Goal: Complete application form

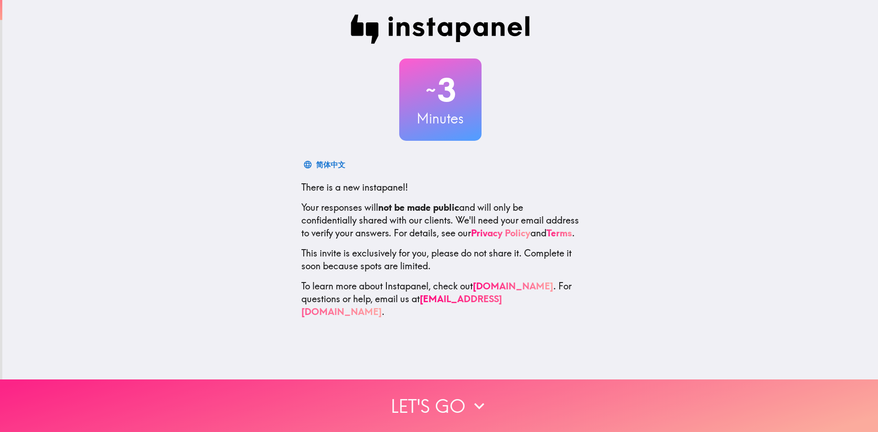
click at [457, 396] on button "Let's go" at bounding box center [439, 406] width 878 height 53
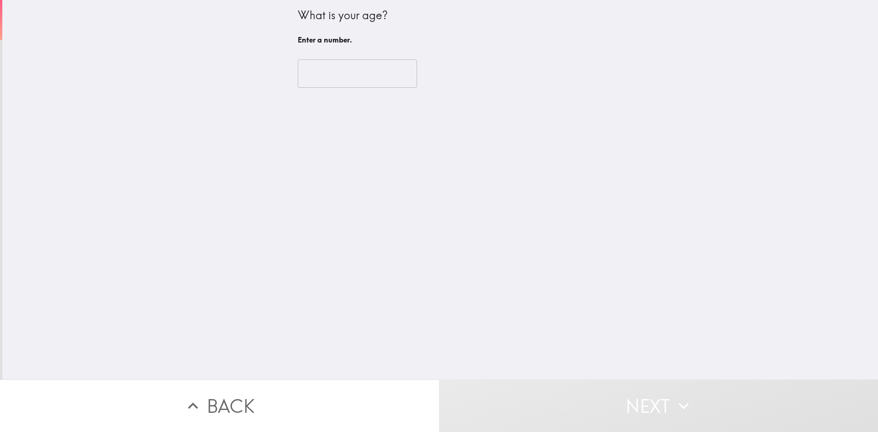
click at [334, 69] on input "number" at bounding box center [357, 73] width 119 height 28
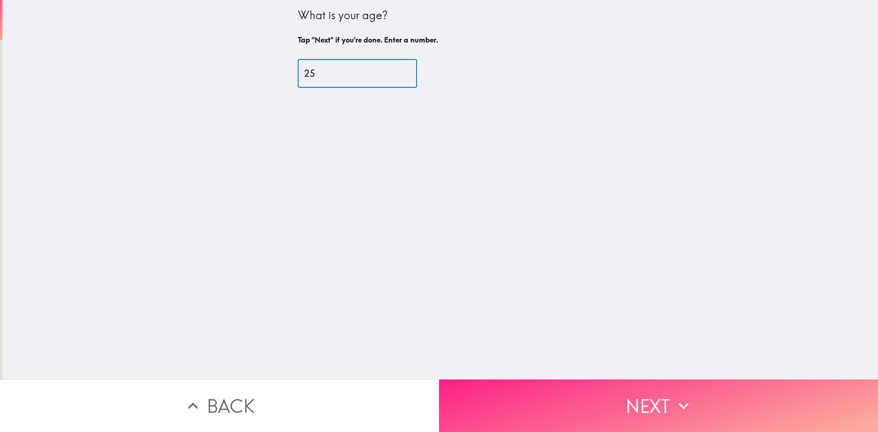
type input "25"
click at [654, 395] on button "Next" at bounding box center [658, 406] width 439 height 53
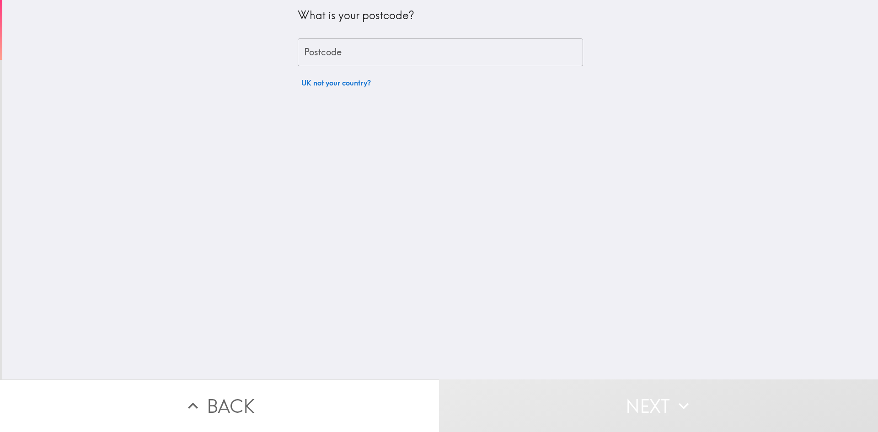
click at [414, 58] on input "Postcode" at bounding box center [440, 52] width 285 height 28
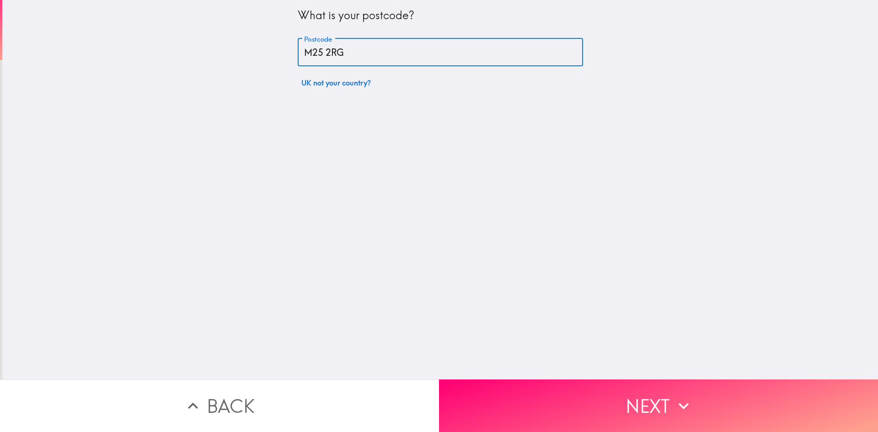
type input "M25 2RG"
click at [509, 213] on div "What is your postcode? Postcode M25 2RG Postcode UK not your country?" at bounding box center [440, 190] width 876 height 380
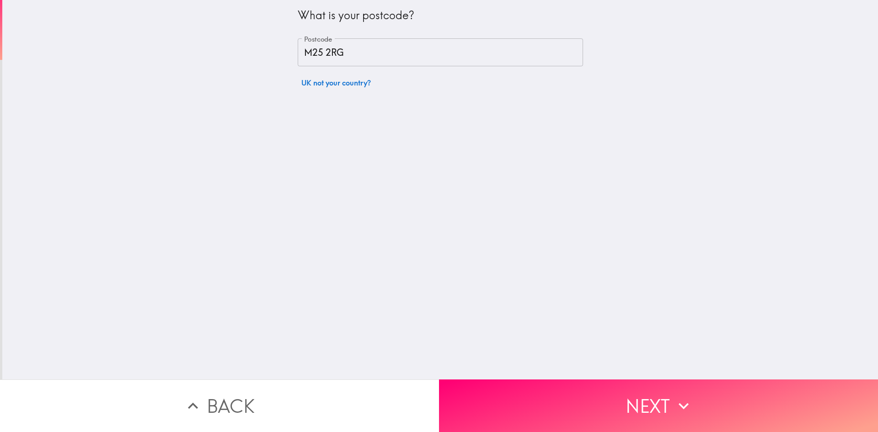
click at [638, 397] on button "Next" at bounding box center [658, 406] width 439 height 53
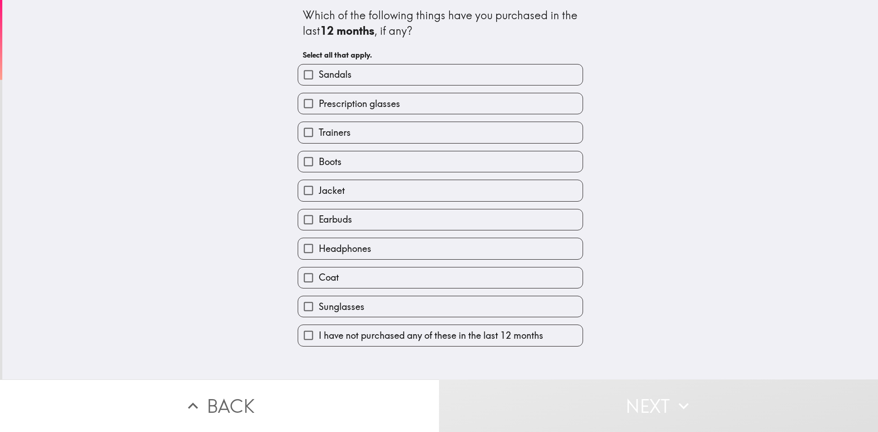
click at [358, 248] on span "Headphones" at bounding box center [345, 248] width 53 height 13
click at [319, 248] on input "Headphones" at bounding box center [308, 248] width 21 height 21
checkbox input "true"
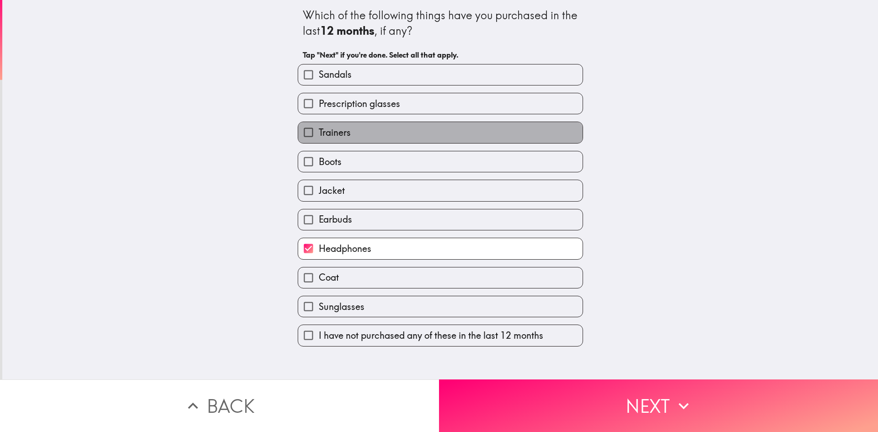
click at [347, 132] on label "Trainers" at bounding box center [440, 132] width 285 height 21
click at [319, 132] on input "Trainers" at bounding box center [308, 132] width 21 height 21
checkbox input "true"
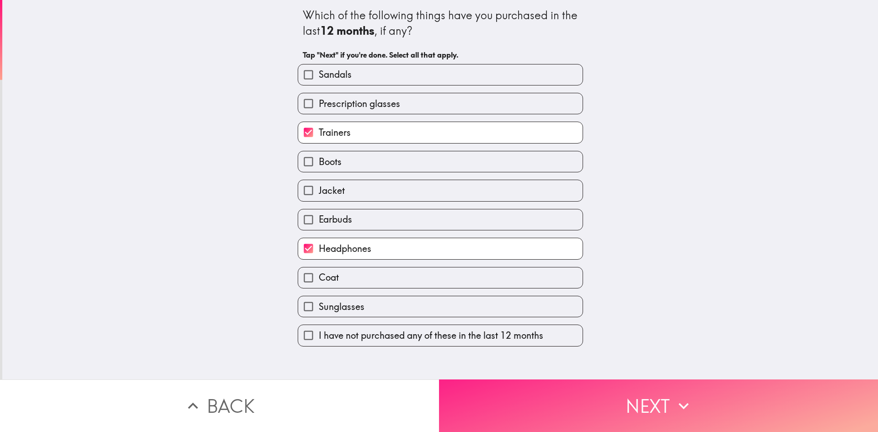
click at [638, 405] on button "Next" at bounding box center [658, 406] width 439 height 53
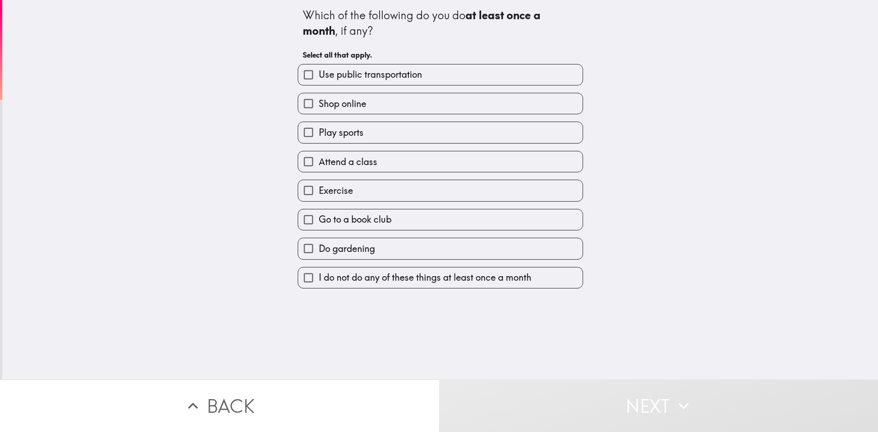
click at [386, 101] on label "Shop online" at bounding box center [440, 103] width 285 height 21
click at [319, 101] on input "Shop online" at bounding box center [308, 103] width 21 height 21
checkbox input "true"
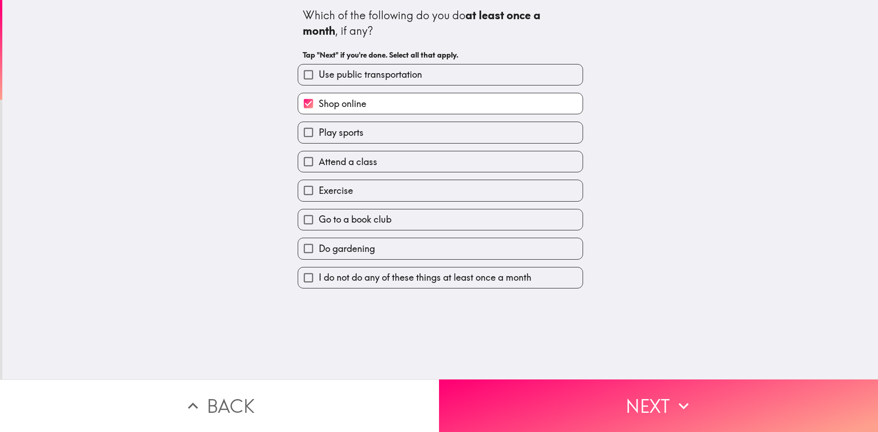
click at [370, 134] on label "Play sports" at bounding box center [440, 132] width 285 height 21
click at [319, 134] on input "Play sports" at bounding box center [308, 132] width 21 height 21
checkbox input "true"
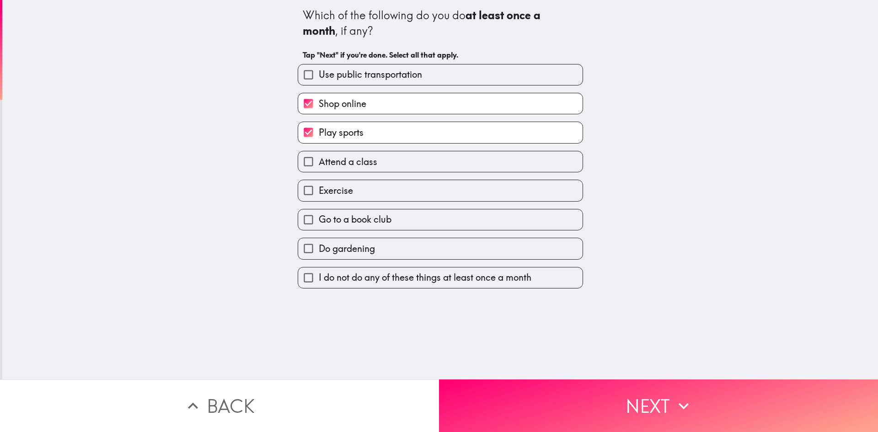
click at [366, 197] on label "Exercise" at bounding box center [440, 190] width 285 height 21
click at [319, 197] on input "Exercise" at bounding box center [308, 190] width 21 height 21
checkbox input "true"
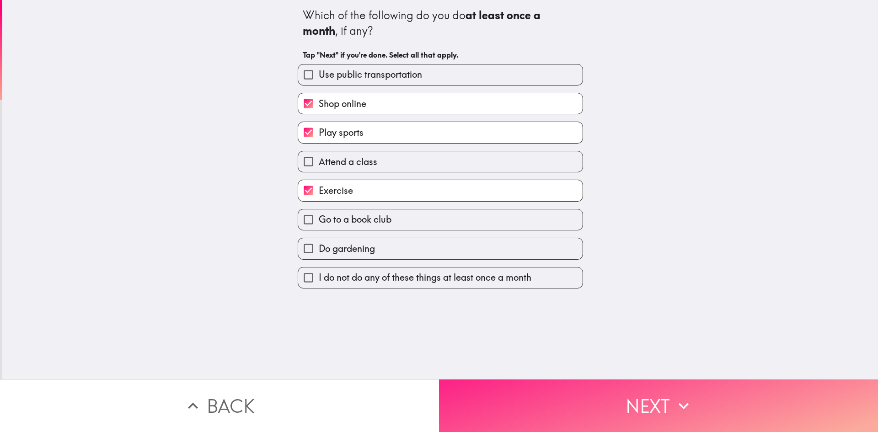
click at [648, 401] on button "Next" at bounding box center [658, 406] width 439 height 53
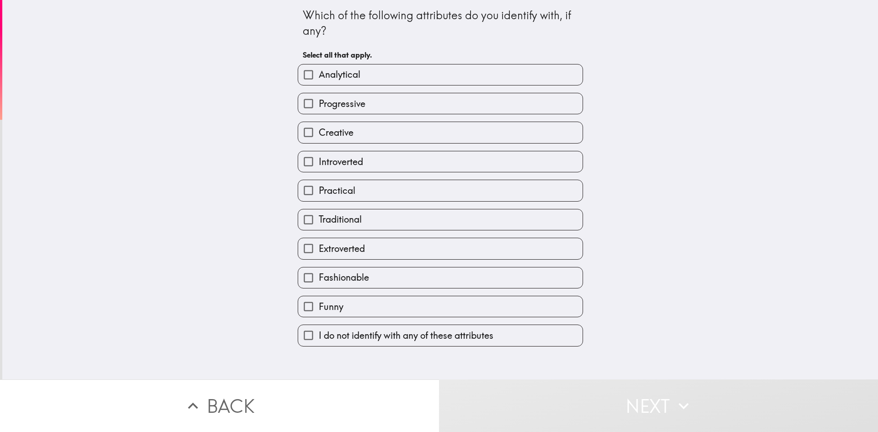
click at [371, 77] on label "Analytical" at bounding box center [440, 75] width 285 height 21
click at [319, 77] on input "Analytical" at bounding box center [308, 75] width 21 height 21
checkbox input "true"
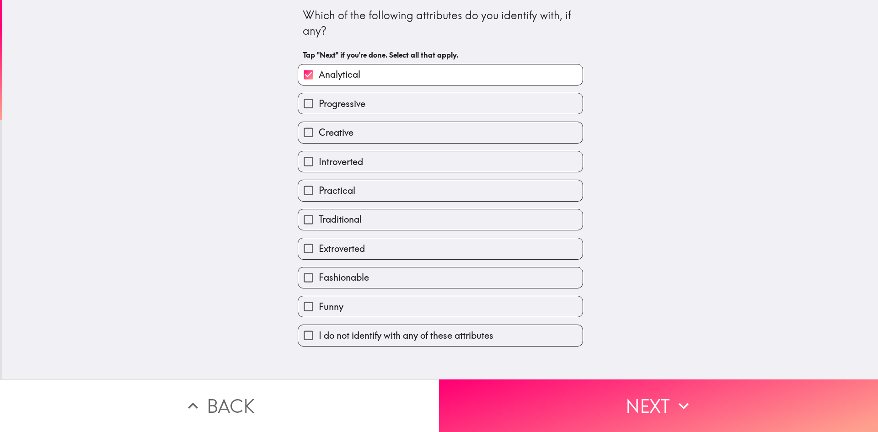
click at [360, 197] on label "Practical" at bounding box center [440, 190] width 285 height 21
click at [319, 197] on input "Practical" at bounding box center [308, 190] width 21 height 21
checkbox input "true"
click at [390, 139] on label "Creative" at bounding box center [440, 132] width 285 height 21
click at [319, 139] on input "Creative" at bounding box center [308, 132] width 21 height 21
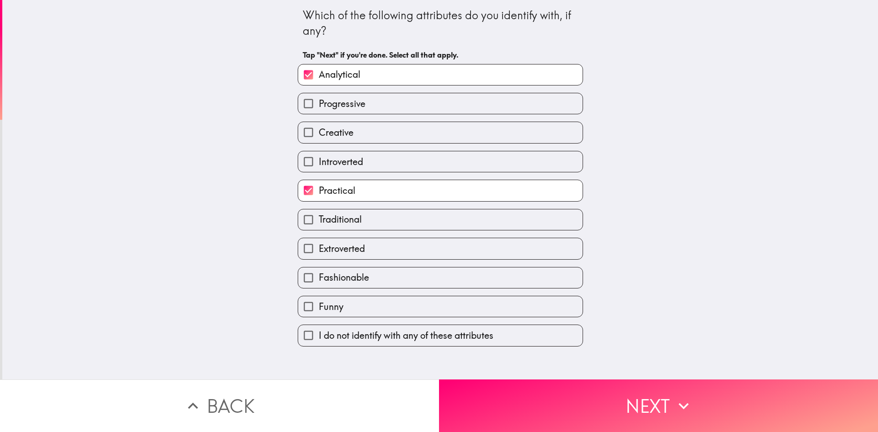
checkbox input "true"
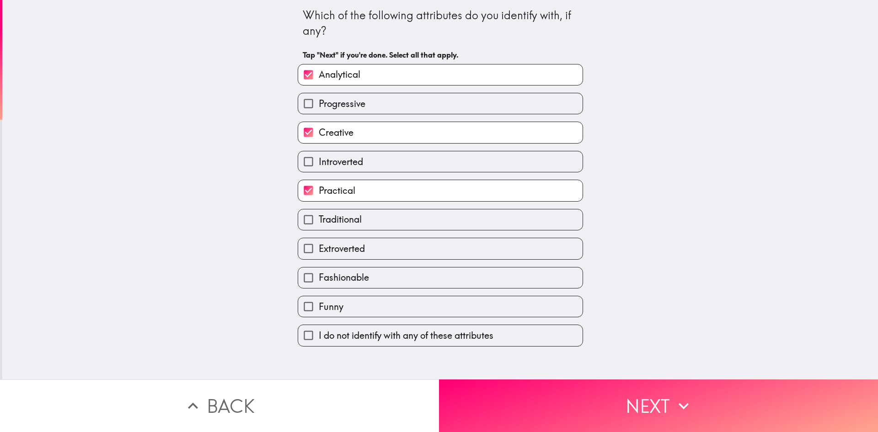
click at [618, 413] on button "Next" at bounding box center [658, 406] width 439 height 53
